Goal: Information Seeking & Learning: Learn about a topic

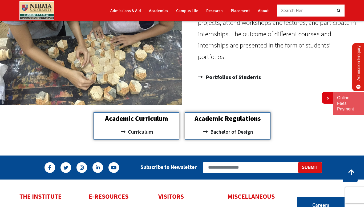
scroll to position [425, 0]
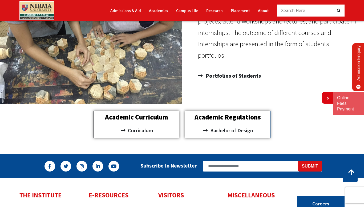
click at [146, 119] on h2 "Academic Curriculum" at bounding box center [137, 117] width 80 height 7
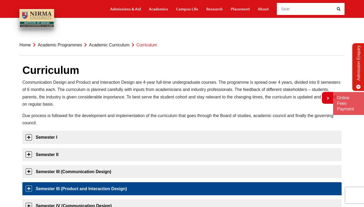
click at [128, 188] on link "Semester III (Product and Interaction Design)" at bounding box center [182, 188] width 320 height 13
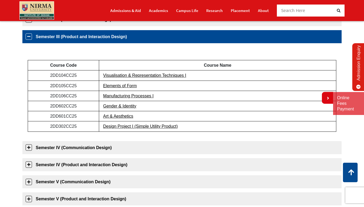
scroll to position [153, 0]
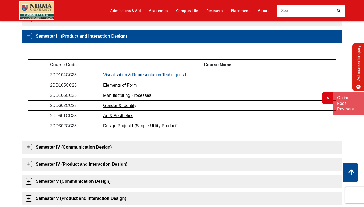
click at [155, 74] on link "Visualisation & Representation Techniques I" at bounding box center [144, 75] width 83 height 5
